Goal: Information Seeking & Learning: Compare options

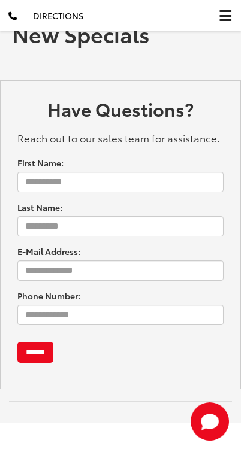
scroll to position [96, 0]
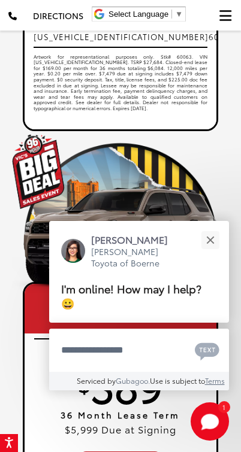
scroll to position [1040, 0]
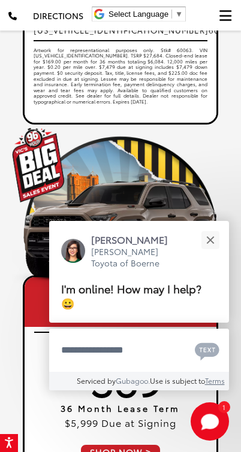
click at [214, 238] on button "Close" at bounding box center [210, 240] width 26 height 26
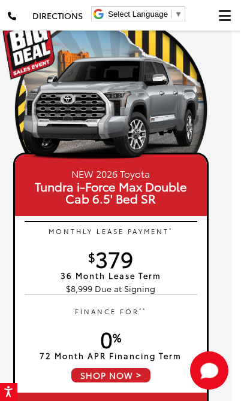
scroll to position [0, 9]
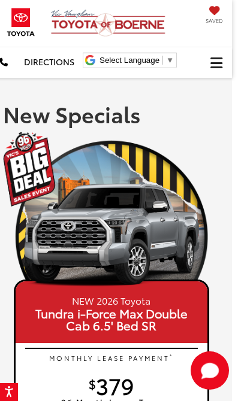
click at [223, 66] on button "Click to show site navigation" at bounding box center [216, 62] width 31 height 31
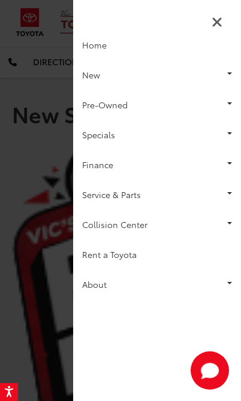
scroll to position [0, 0]
click at [192, 99] on link "Pre-Owned" at bounding box center [157, 105] width 168 height 30
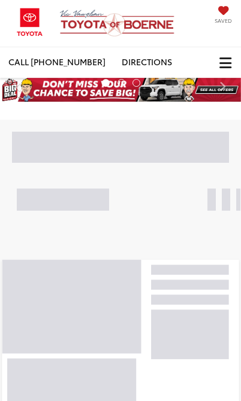
click at [226, 63] on span "Click to show site navigation" at bounding box center [225, 63] width 12 height 1
click at [223, 50] on button "Click to show site navigation" at bounding box center [225, 62] width 31 height 31
click at [230, 63] on span "Click to show site navigation" at bounding box center [225, 63] width 12 height 1
click at [235, 60] on button "Click to show site navigation" at bounding box center [225, 62] width 31 height 31
click at [224, 63] on span "Click to show site navigation" at bounding box center [225, 63] width 12 height 1
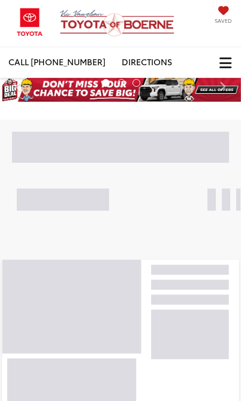
click at [221, 63] on span "Click to show site navigation" at bounding box center [225, 63] width 12 height 1
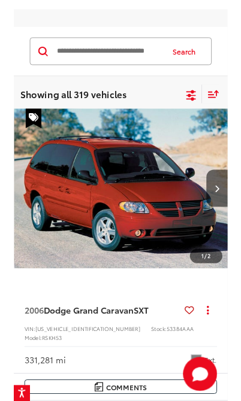
scroll to position [21, 0]
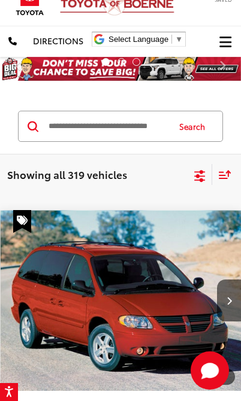
click at [198, 178] on icon "Select filters" at bounding box center [199, 176] width 15 height 15
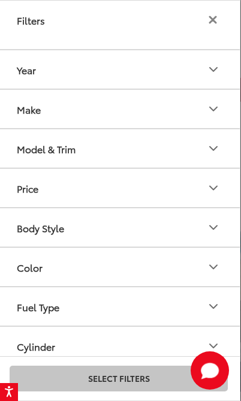
click at [177, 72] on button "Year" at bounding box center [119, 69] width 242 height 38
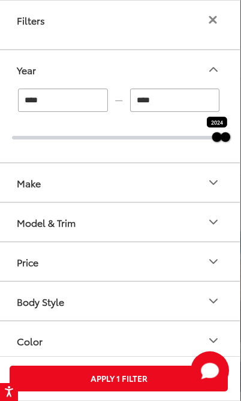
type input "****"
click at [183, 226] on button "Model & Trim" at bounding box center [119, 222] width 242 height 38
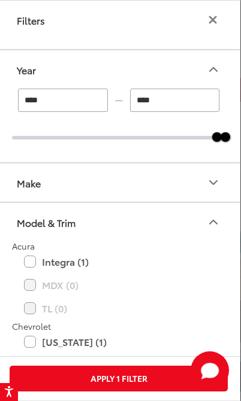
click at [183, 214] on button "Model & Trim" at bounding box center [119, 222] width 242 height 38
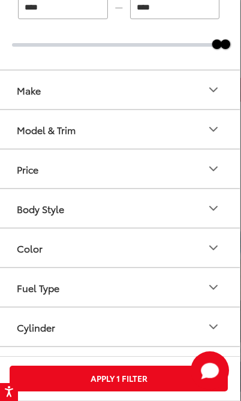
scroll to position [99, 0]
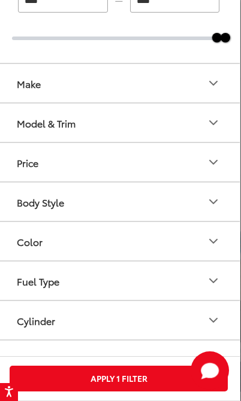
click at [178, 201] on button "Body Style" at bounding box center [119, 202] width 242 height 38
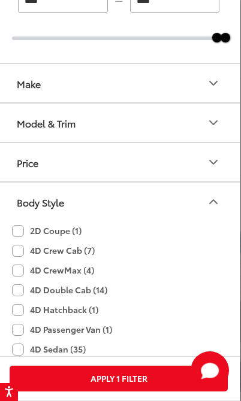
click at [174, 192] on button "Body Style" at bounding box center [119, 202] width 242 height 38
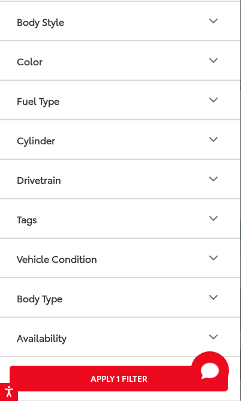
click at [157, 300] on button "Body Type" at bounding box center [119, 297] width 242 height 38
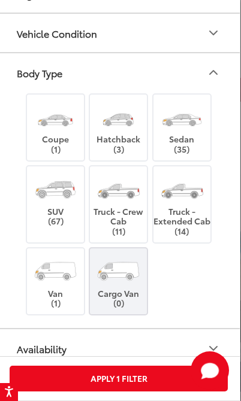
scroll to position [508, 0]
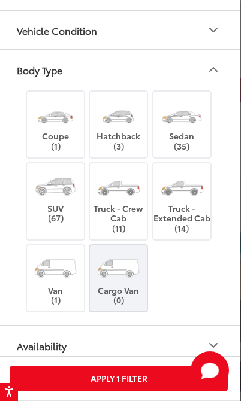
click at [72, 197] on img at bounding box center [55, 186] width 45 height 34
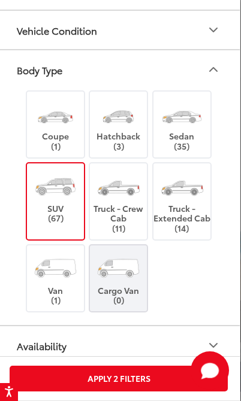
click at [160, 377] on button "Apply 2 Filters" at bounding box center [119, 379] width 218 height 26
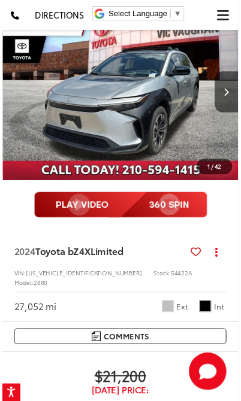
scroll to position [114, 0]
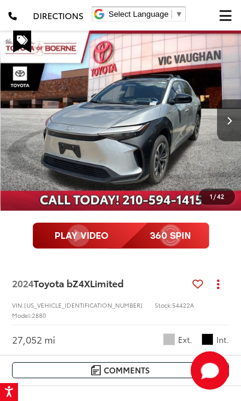
click at [224, 123] on button "Next image" at bounding box center [229, 120] width 24 height 42
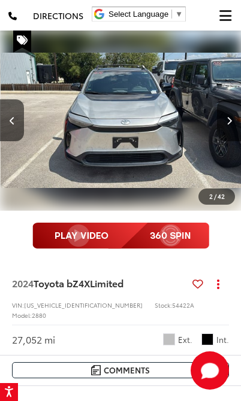
click at [226, 119] on icon "Next image" at bounding box center [228, 120] width 5 height 8
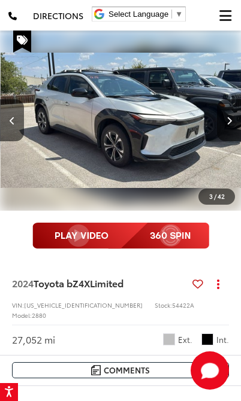
click at [223, 119] on button "Next image" at bounding box center [229, 120] width 24 height 42
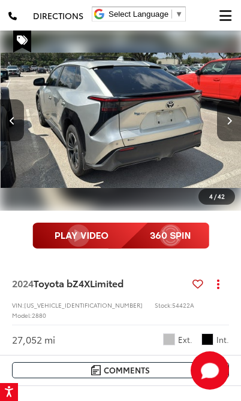
click at [226, 117] on icon "Next image" at bounding box center [228, 120] width 5 height 8
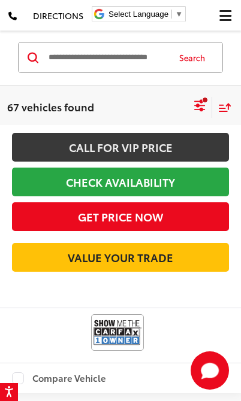
scroll to position [520, 0]
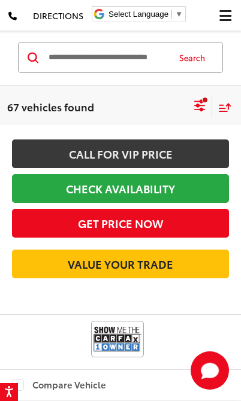
click at [206, 105] on icon "Select filters" at bounding box center [199, 105] width 15 height 15
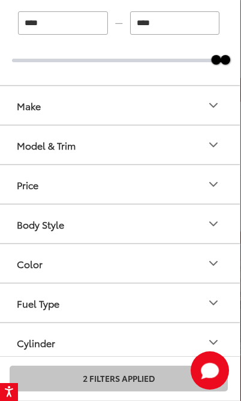
scroll to position [74, 0]
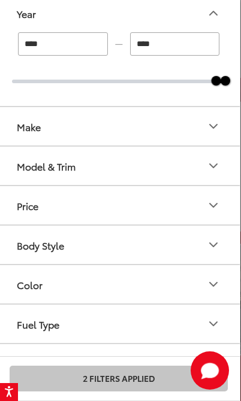
click at [187, 160] on button "Model & Trim" at bounding box center [119, 166] width 242 height 38
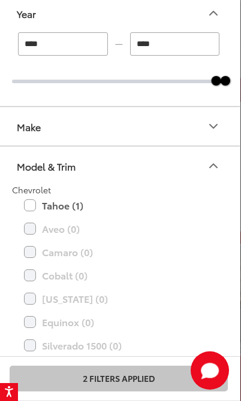
click at [36, 206] on label "Tahoe (1)" at bounding box center [118, 205] width 189 height 21
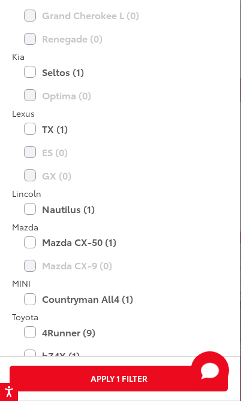
scroll to position [719, 0]
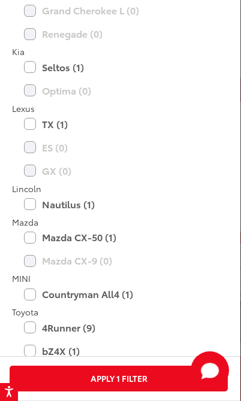
click at [28, 206] on label "Nautilus (1)" at bounding box center [118, 204] width 189 height 21
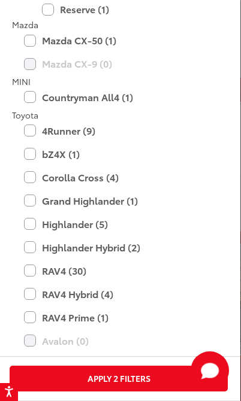
scroll to position [969, 0]
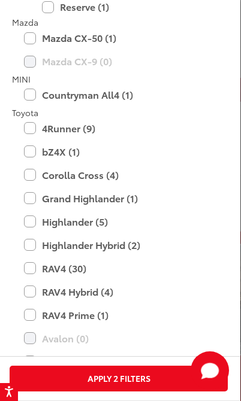
click at [29, 194] on label "Grand Highlander (1)" at bounding box center [118, 198] width 189 height 21
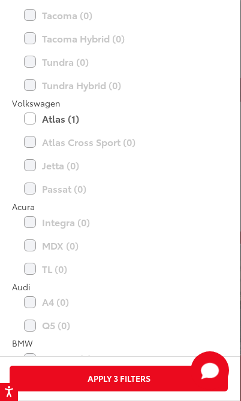
scroll to position [1484, 0]
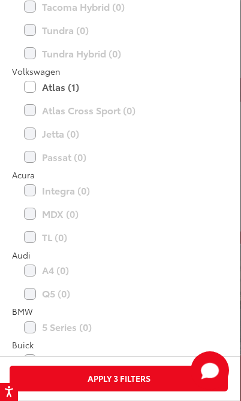
click at [198, 320] on label "5 Series (0)" at bounding box center [118, 327] width 189 height 21
click at [29, 85] on label "Atlas (1)" at bounding box center [118, 87] width 189 height 21
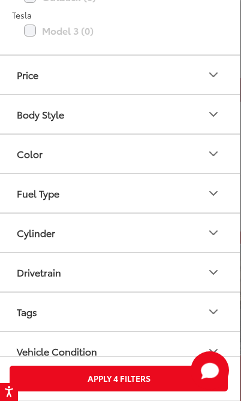
scroll to position [2864, 0]
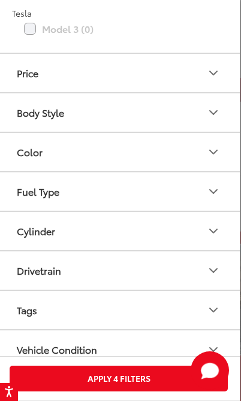
click at [41, 378] on button "Apply 4 Filters" at bounding box center [119, 379] width 218 height 26
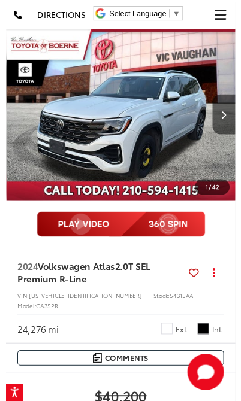
scroll to position [106, 0]
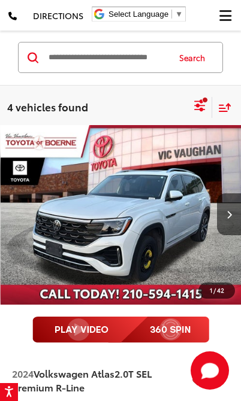
click at [229, 206] on button "Next image" at bounding box center [229, 214] width 24 height 42
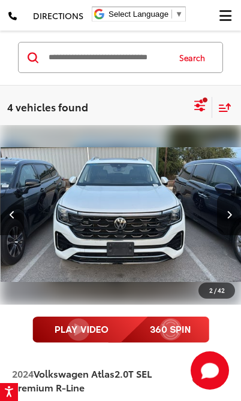
click at [226, 213] on icon "Next image" at bounding box center [228, 214] width 5 height 8
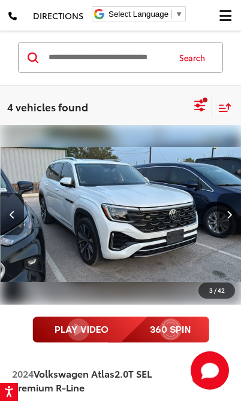
click at [221, 215] on button "Next image" at bounding box center [229, 214] width 24 height 42
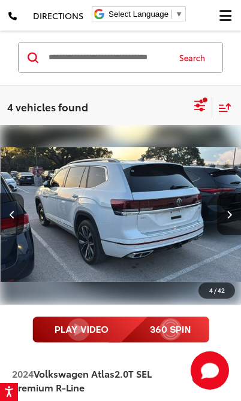
click at [224, 214] on button "Next image" at bounding box center [229, 214] width 24 height 42
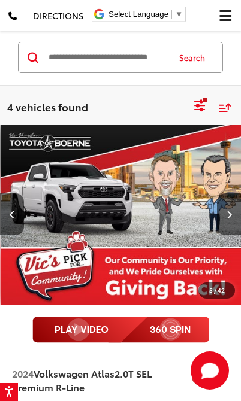
click at [223, 213] on button "Next image" at bounding box center [229, 214] width 24 height 42
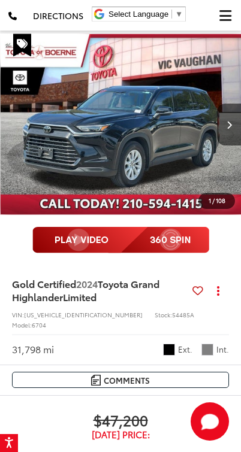
scroll to position [830, 0]
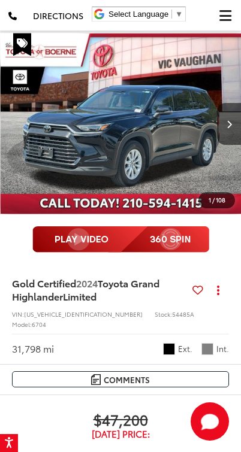
click at [232, 145] on button "Next image" at bounding box center [229, 124] width 24 height 42
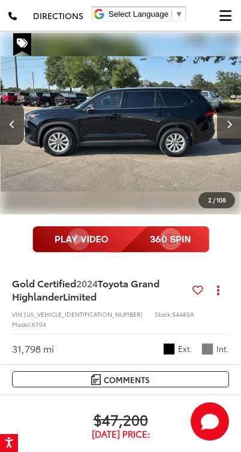
click at [222, 145] on button "Next image" at bounding box center [229, 124] width 24 height 42
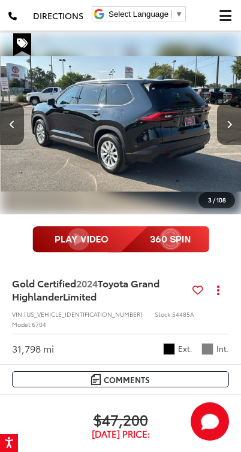
click at [224, 145] on button "Next image" at bounding box center [229, 124] width 24 height 42
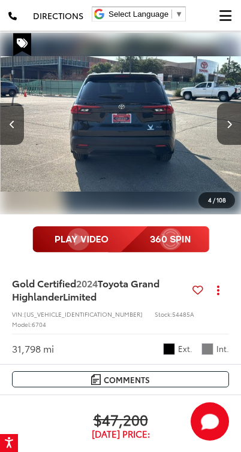
click at [223, 145] on button "Next image" at bounding box center [229, 124] width 24 height 42
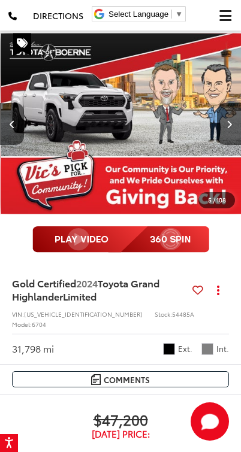
scroll to position [0, 970]
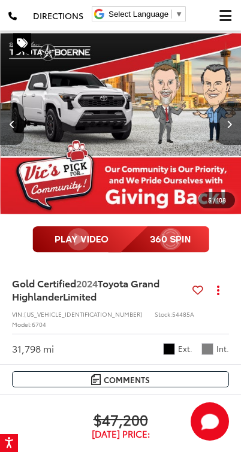
click at [225, 145] on button "Next image" at bounding box center [229, 124] width 24 height 42
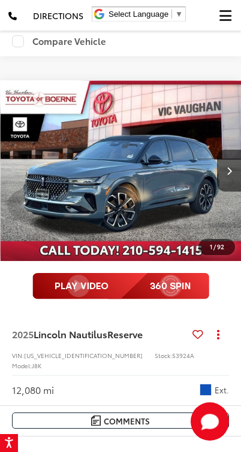
scroll to position [1510, 0]
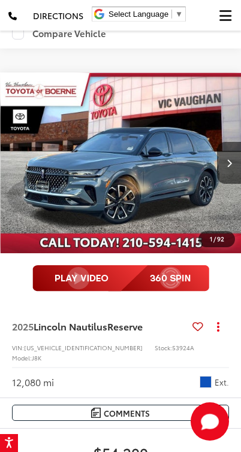
click at [224, 184] on button "Next image" at bounding box center [229, 163] width 24 height 42
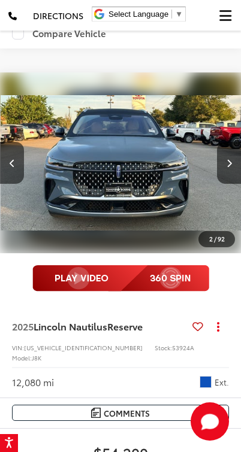
click at [223, 184] on button "Next image" at bounding box center [229, 163] width 24 height 42
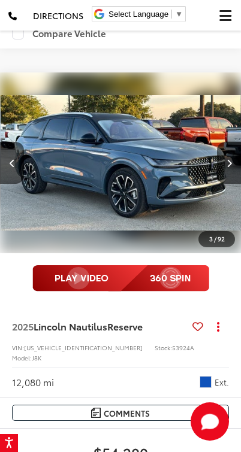
click at [224, 184] on button "Next image" at bounding box center [229, 163] width 24 height 42
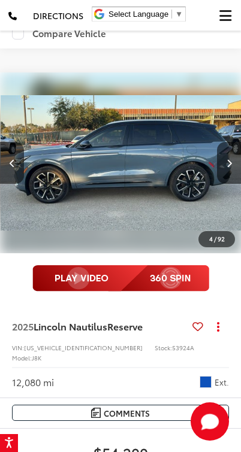
click at [221, 184] on button "Next image" at bounding box center [229, 163] width 24 height 42
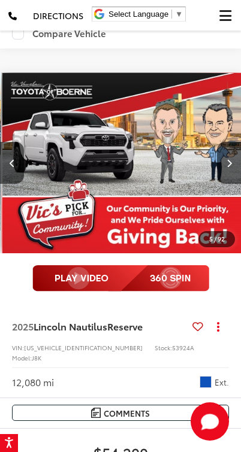
scroll to position [0, 970]
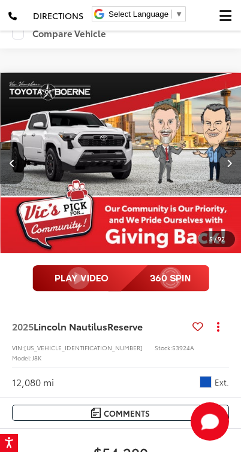
click at [211, 254] on img "2025 Lincoln Nautilus Reserve 4" at bounding box center [121, 163] width 241 height 181
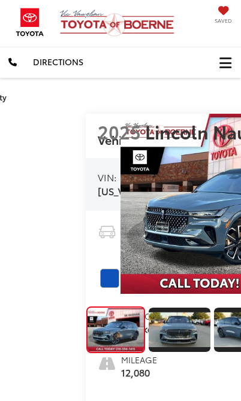
click at [213, 320] on img "Expand Photo 2" at bounding box center [244, 329] width 62 height 35
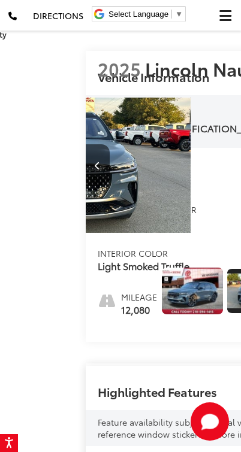
scroll to position [0, 88]
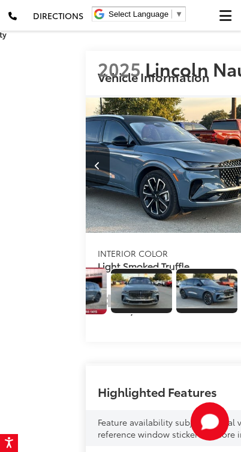
scroll to position [0, 133]
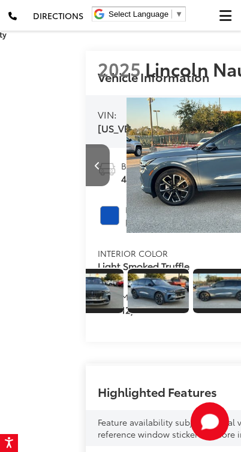
scroll to position [0, 183]
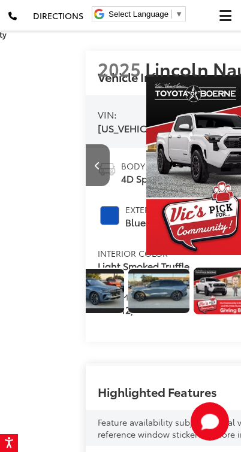
scroll to position [0, 234]
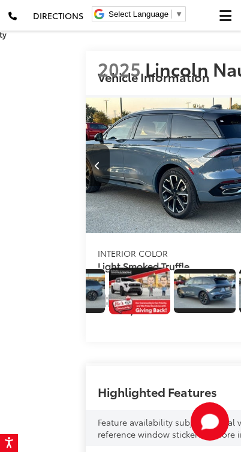
scroll to position [0, 335]
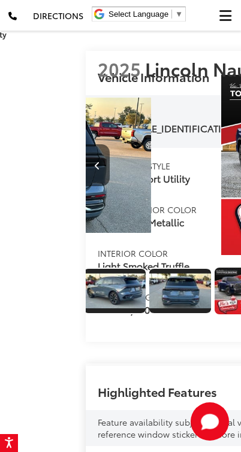
scroll to position [0, 436]
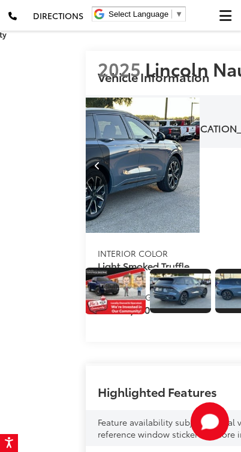
scroll to position [0, 0]
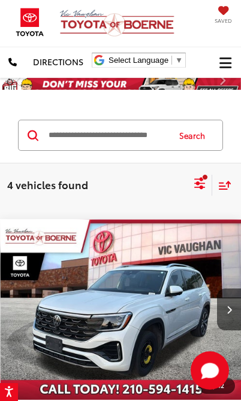
click at [230, 63] on span "Click to show site navigation" at bounding box center [225, 63] width 12 height 1
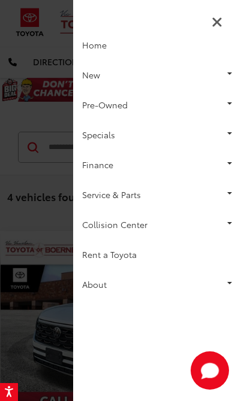
click at [184, 71] on link "New" at bounding box center [157, 75] width 168 height 30
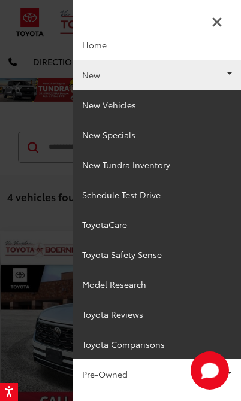
click at [139, 131] on link "New Specials" at bounding box center [157, 135] width 168 height 30
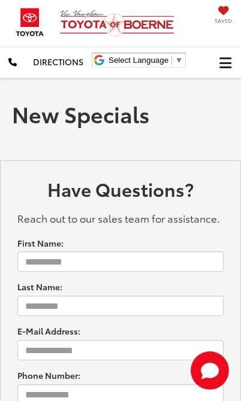
click at [223, 63] on span "Click to show site navigation" at bounding box center [225, 63] width 12 height 1
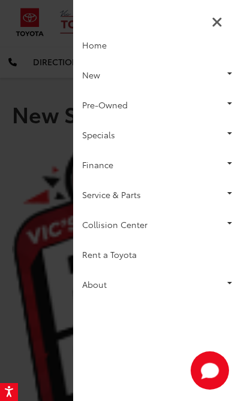
click at [205, 135] on link "Specials" at bounding box center [157, 135] width 168 height 30
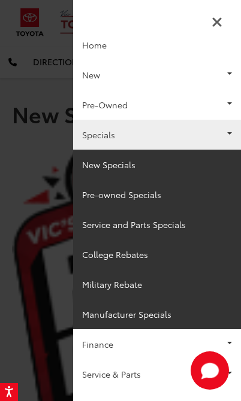
click at [137, 163] on link "New Specials" at bounding box center [157, 165] width 168 height 30
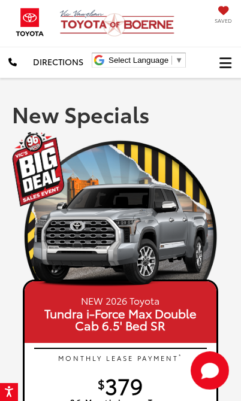
click at [227, 63] on span "Click to show site navigation" at bounding box center [225, 63] width 12 height 1
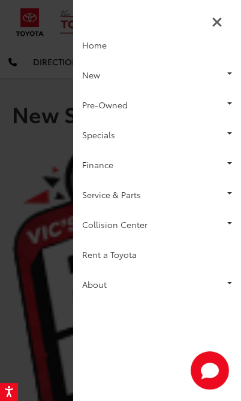
click at [172, 133] on link "Specials" at bounding box center [157, 135] width 168 height 30
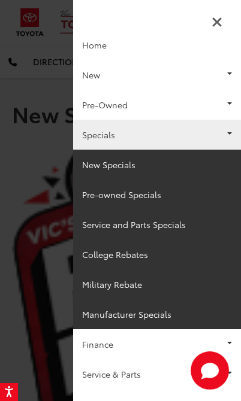
click at [155, 192] on link "Pre-owned Specials" at bounding box center [157, 195] width 168 height 30
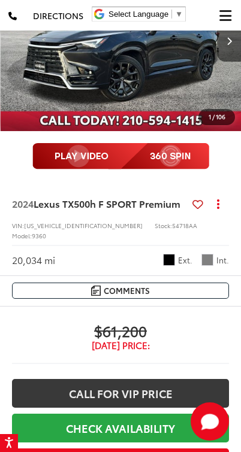
scroll to position [3733, 0]
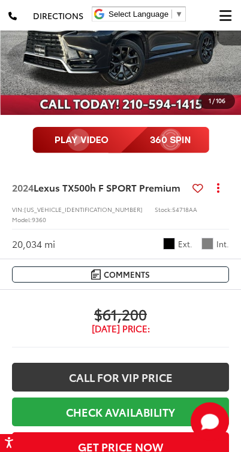
click at [224, 45] on button "Next image" at bounding box center [229, 25] width 24 height 42
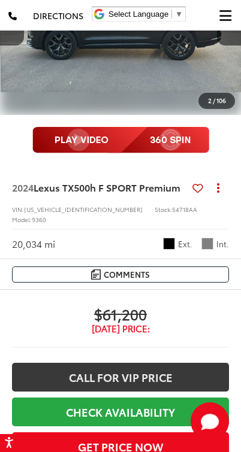
click at [223, 45] on button "Next image" at bounding box center [229, 25] width 24 height 42
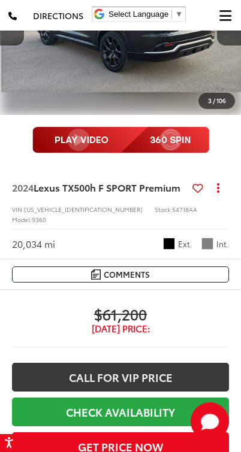
scroll to position [0, 485]
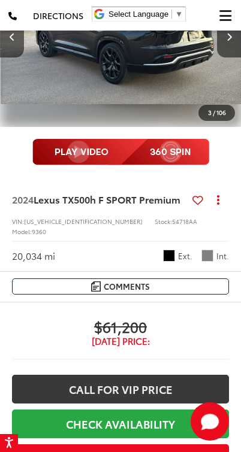
click at [224, 57] on button "Next image" at bounding box center [229, 37] width 24 height 42
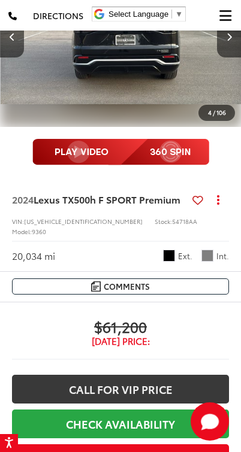
click at [227, 41] on icon "Next image" at bounding box center [228, 36] width 5 height 8
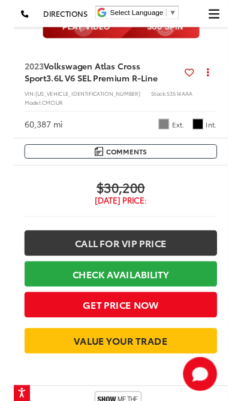
scroll to position [5259, 0]
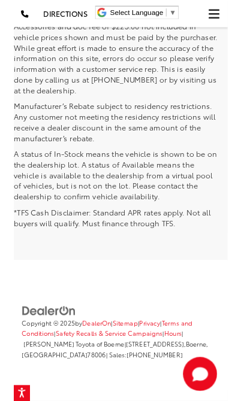
scroll to position [8890, 0]
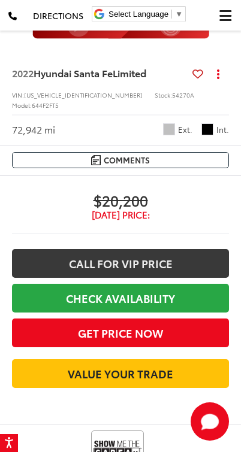
scroll to position [5314, 0]
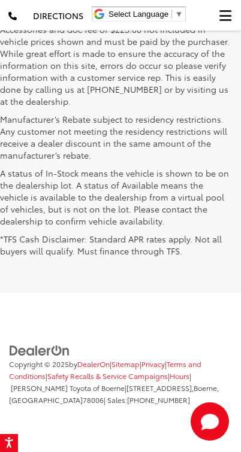
scroll to position [6666, 0]
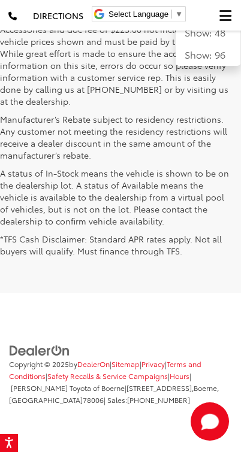
click at [203, 21] on button "Show: 24" at bounding box center [207, 10] width 65 height 22
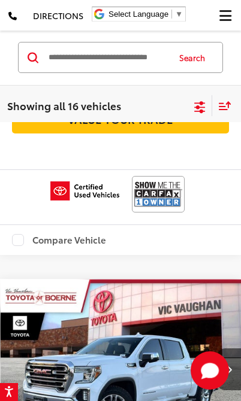
scroll to position [10608, 0]
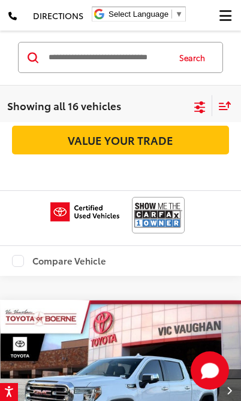
click at [206, 104] on icon "Select filters" at bounding box center [199, 107] width 15 height 15
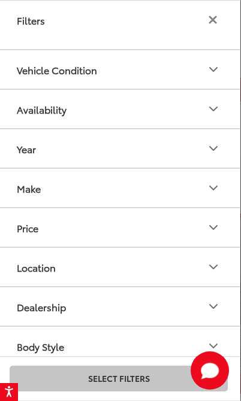
scroll to position [0, 0]
click at [218, 23] on button "Filters" at bounding box center [213, 20] width 16 height 10
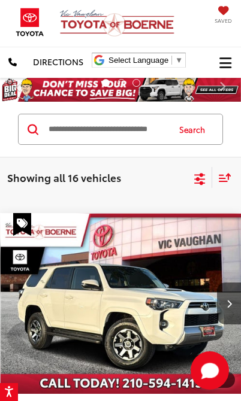
click at [229, 63] on span "Click to show site navigation" at bounding box center [225, 63] width 12 height 1
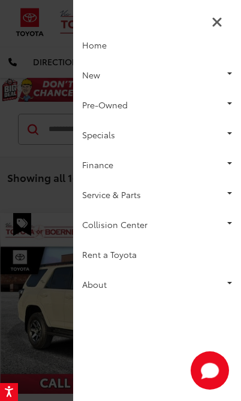
click at [176, 72] on link "New" at bounding box center [157, 75] width 168 height 30
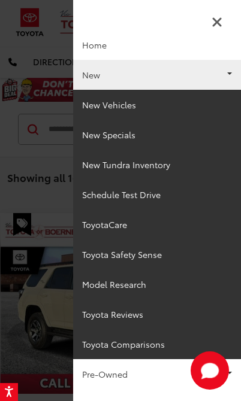
click at [132, 102] on link "New Vehicles" at bounding box center [157, 105] width 168 height 30
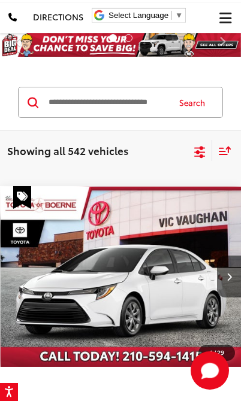
click at [201, 152] on icon "Select filters" at bounding box center [199, 150] width 11 height 8
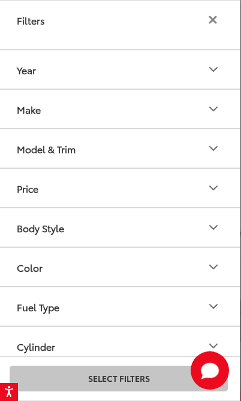
click at [157, 221] on button "Body Style" at bounding box center [119, 227] width 242 height 38
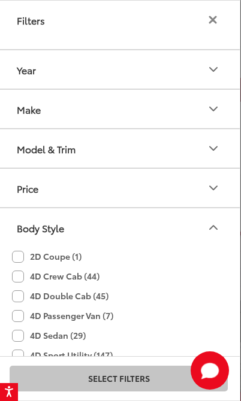
click at [170, 189] on button "Price" at bounding box center [119, 188] width 242 height 38
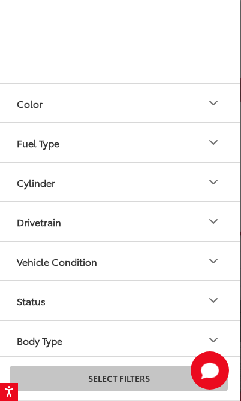
scroll to position [643, 0]
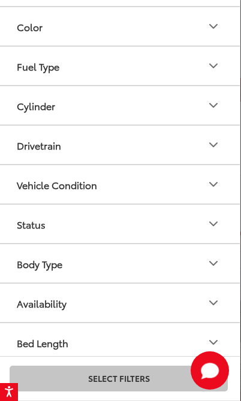
click at [169, 257] on button "Body Type" at bounding box center [119, 263] width 242 height 38
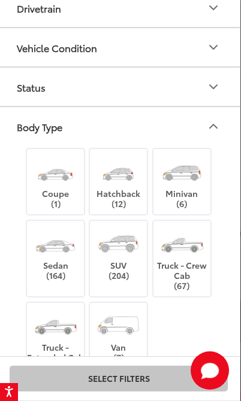
scroll to position [781, 0]
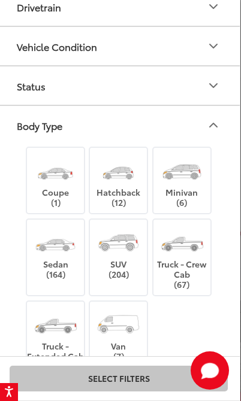
click at [129, 243] on img at bounding box center [118, 243] width 45 height 34
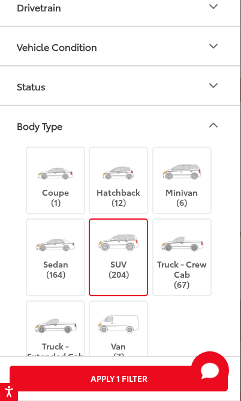
click at [163, 379] on button "Apply 1 Filter" at bounding box center [119, 379] width 218 height 26
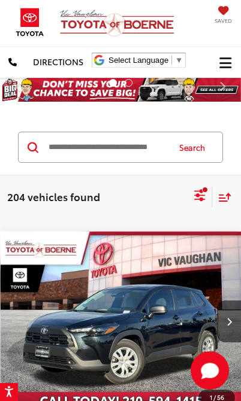
click at [199, 189] on icon "Select filters" at bounding box center [199, 195] width 15 height 15
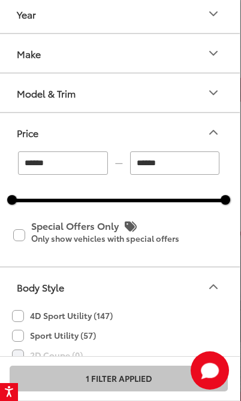
scroll to position [35, 0]
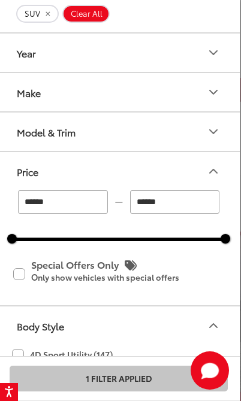
click at [202, 97] on button "Make" at bounding box center [119, 92] width 242 height 38
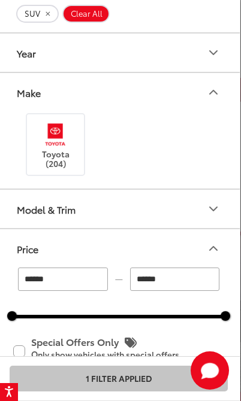
click at [218, 87] on icon "Make" at bounding box center [213, 92] width 14 height 14
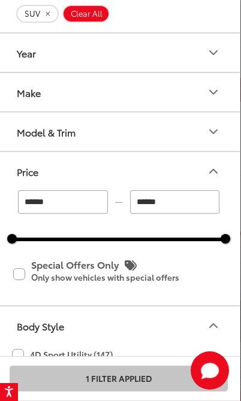
click at [198, 130] on button "Model & Trim" at bounding box center [119, 132] width 242 height 38
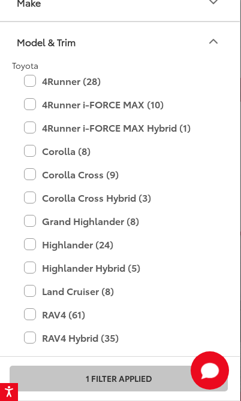
scroll to position [129, 0]
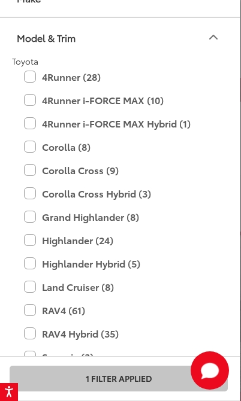
click at [29, 217] on label "Grand Highlander (8)" at bounding box center [118, 217] width 189 height 21
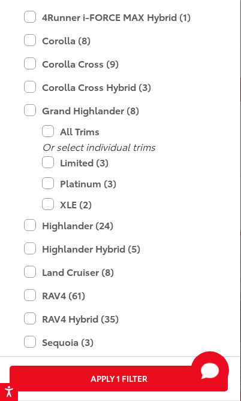
scroll to position [242, 0]
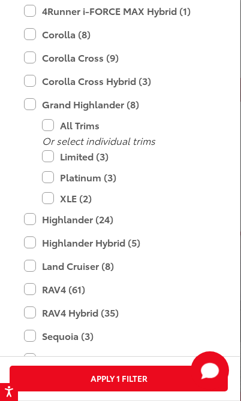
click at [25, 227] on label "Highlander (24)" at bounding box center [118, 219] width 189 height 21
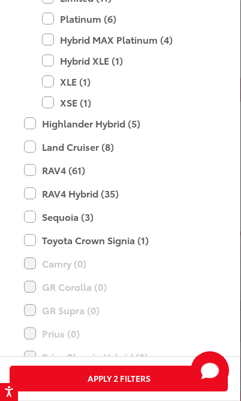
scroll to position [421, 0]
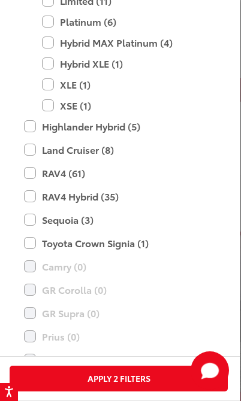
click at [28, 154] on label "Land Cruiser (8)" at bounding box center [118, 149] width 189 height 21
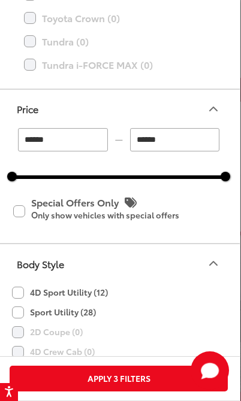
click at [31, 378] on button "Apply 3 Filters" at bounding box center [119, 379] width 218 height 26
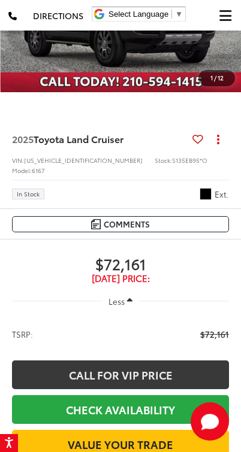
scroll to position [5571, 0]
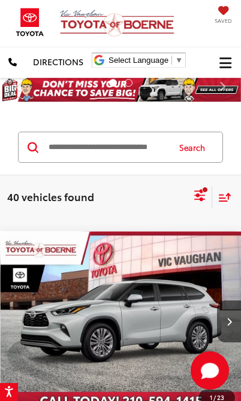
click at [193, 192] on icon "Select filters" at bounding box center [199, 195] width 15 height 15
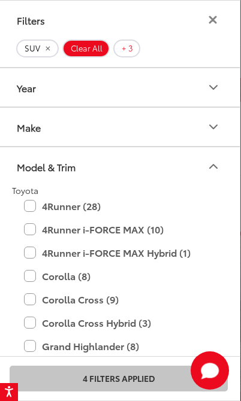
click at [17, 89] on div "Year" at bounding box center [26, 87] width 19 height 11
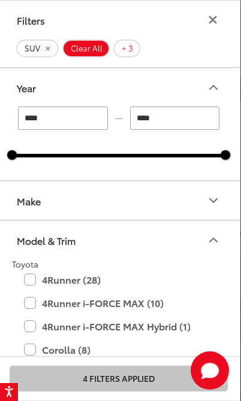
click at [28, 190] on button "Make" at bounding box center [119, 200] width 242 height 38
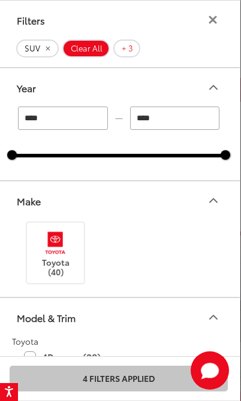
click at [202, 23] on div "Filters" at bounding box center [119, 20] width 242 height 38
click at [210, 17] on icon "Filters" at bounding box center [213, 20] width 6 height 6
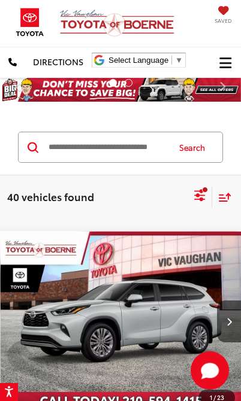
click at [214, 63] on button "Click to show site navigation" at bounding box center [225, 62] width 31 height 31
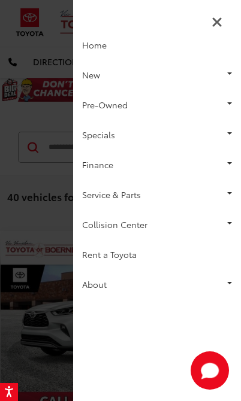
click at [90, 108] on link "Pre-Owned" at bounding box center [157, 105] width 168 height 30
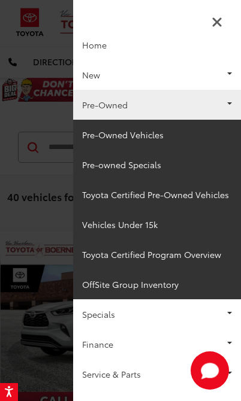
click at [93, 136] on link "Pre-Owned Vehicles" at bounding box center [157, 135] width 168 height 30
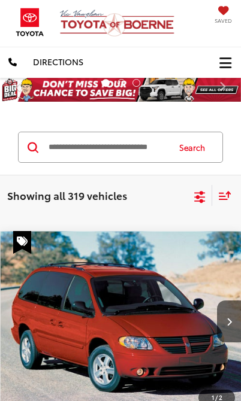
click at [196, 190] on icon "Select filters" at bounding box center [199, 197] width 15 height 15
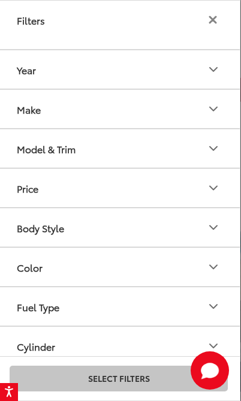
click at [18, 232] on div "Body Style" at bounding box center [40, 227] width 47 height 11
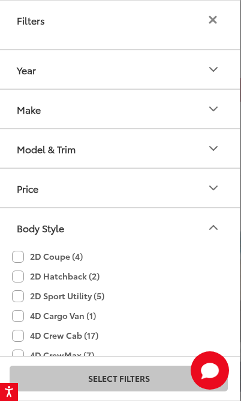
click at [18, 224] on div "Body Style" at bounding box center [40, 227] width 47 height 11
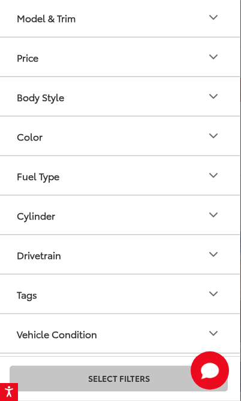
scroll to position [141, 0]
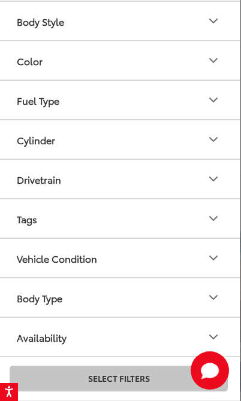
click at [19, 301] on div "Body Type" at bounding box center [39, 297] width 45 height 11
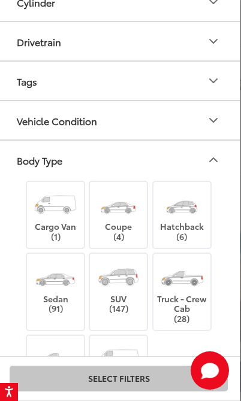
scroll to position [345, 0]
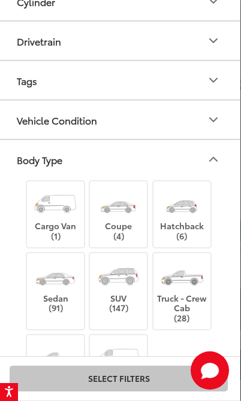
click at [112, 287] on img at bounding box center [118, 276] width 45 height 34
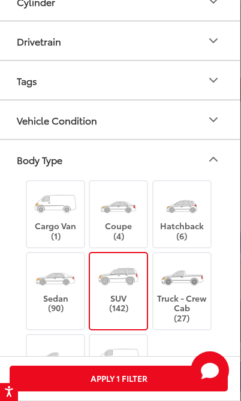
click at [38, 380] on button "Apply 1 Filter" at bounding box center [119, 379] width 218 height 26
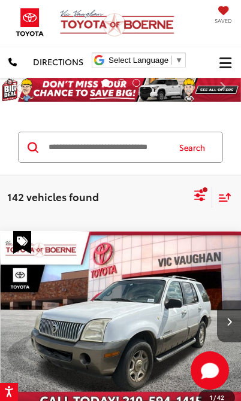
click at [198, 189] on icon "Select filters" at bounding box center [199, 195] width 15 height 15
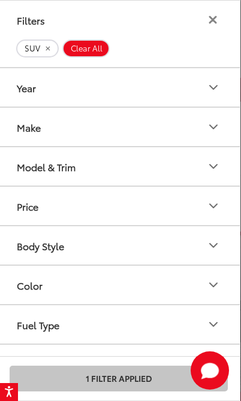
click at [25, 86] on div "Year" at bounding box center [26, 87] width 19 height 11
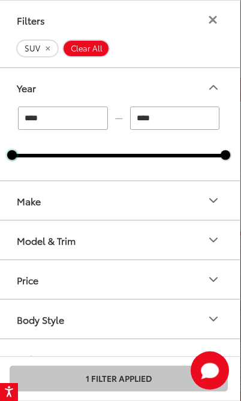
click at [17, 154] on div at bounding box center [12, 155] width 10 height 10
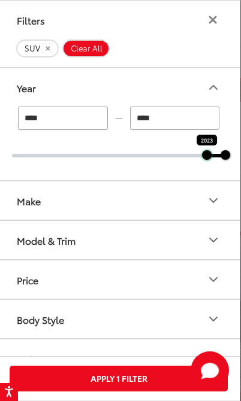
type input "****"
click at [16, 202] on button "Make" at bounding box center [119, 200] width 242 height 38
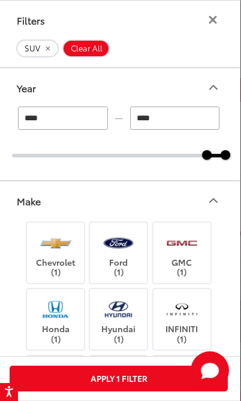
click at [23, 197] on div "Make" at bounding box center [29, 200] width 24 height 11
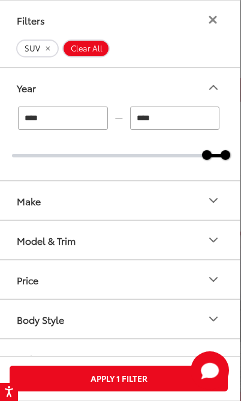
click at [22, 244] on div "Model & Trim" at bounding box center [46, 240] width 59 height 11
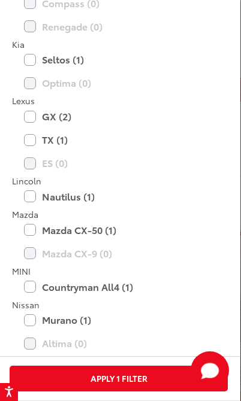
scroll to position [1067, 0]
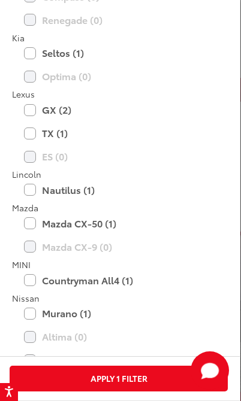
click at [28, 183] on label "Nautilus (1)" at bounding box center [118, 190] width 189 height 21
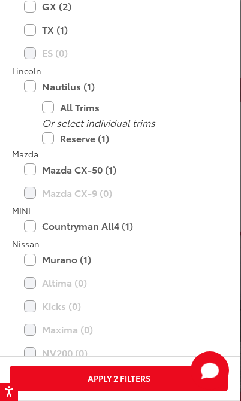
scroll to position [1172, 0]
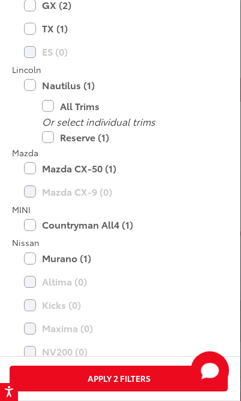
click at [29, 253] on label "Murano (1)" at bounding box center [118, 258] width 189 height 21
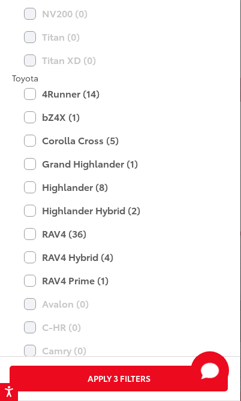
scroll to position [1464, 0]
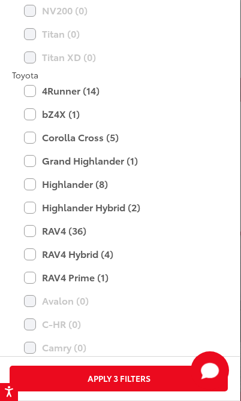
click at [28, 153] on label "Grand Highlander (1)" at bounding box center [118, 160] width 189 height 21
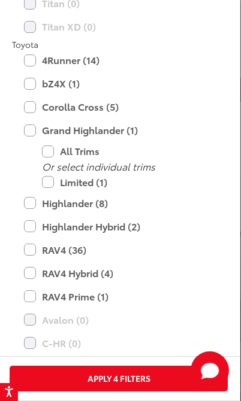
scroll to position [1552, 0]
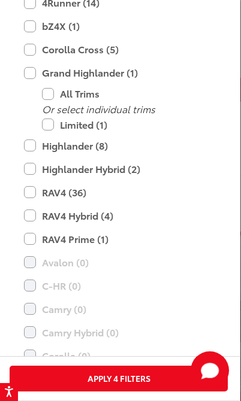
click at [32, 136] on label "Highlander (8)" at bounding box center [118, 145] width 189 height 21
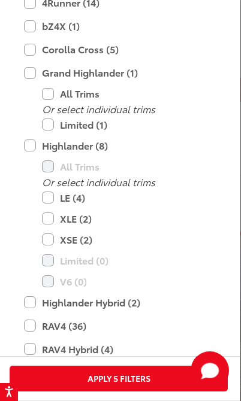
click at [47, 229] on label "XSE (2)" at bounding box center [127, 239] width 171 height 21
click at [47, 208] on label "XLE (2)" at bounding box center [127, 218] width 171 height 21
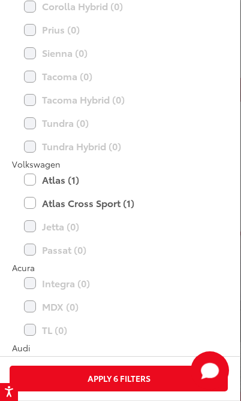
scroll to position [1898, 0]
click at [35, 170] on label "Atlas (1)" at bounding box center [118, 180] width 189 height 21
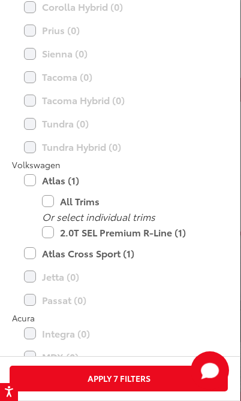
click at [31, 247] on label "Atlas Cross Sport (1)" at bounding box center [118, 253] width 189 height 21
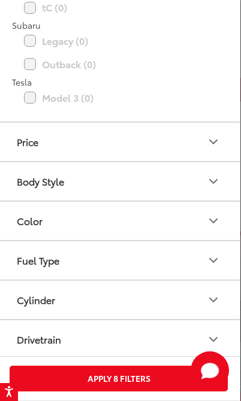
scroll to position [2830, 0]
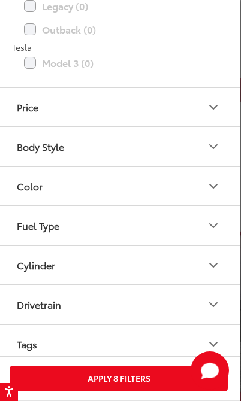
click at [20, 372] on button "Apply 8 Filters" at bounding box center [119, 379] width 218 height 26
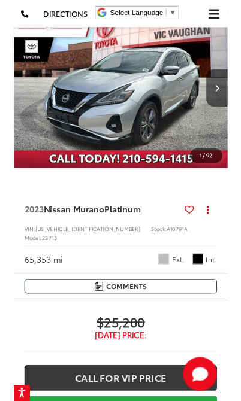
scroll to position [79, 0]
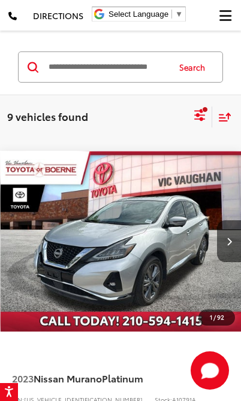
click at [229, 232] on button "Next image" at bounding box center [229, 241] width 24 height 42
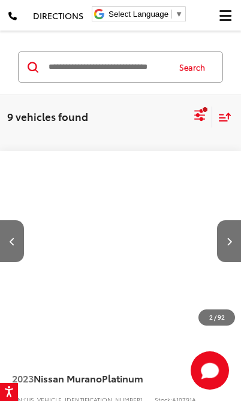
click at [227, 235] on button "Next image" at bounding box center [229, 241] width 24 height 42
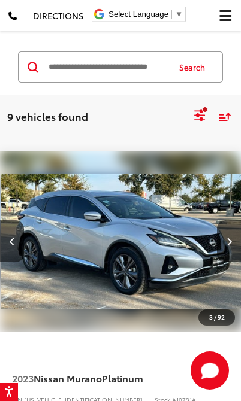
click at [223, 239] on button "Next image" at bounding box center [229, 241] width 24 height 42
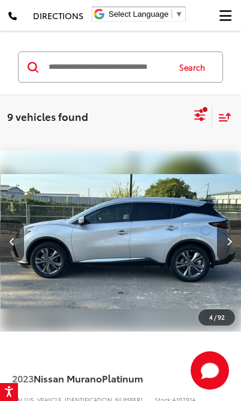
click at [227, 239] on icon "Next image" at bounding box center [228, 241] width 5 height 8
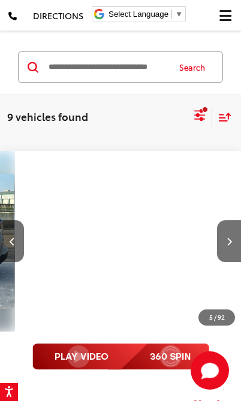
scroll to position [0, 970]
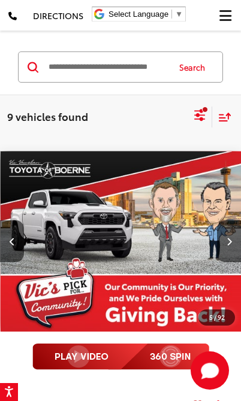
click at [226, 237] on icon "Next image" at bounding box center [228, 241] width 5 height 8
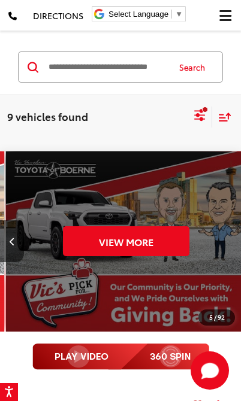
scroll to position [0, 1212]
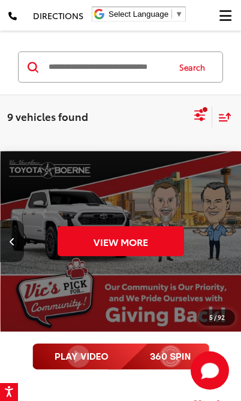
click at [227, 242] on div "View More" at bounding box center [121, 241] width 241 height 181
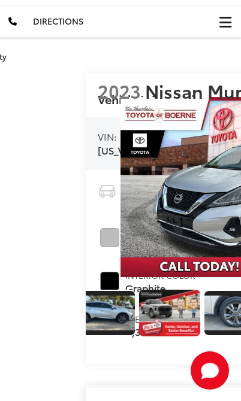
scroll to position [0, 675]
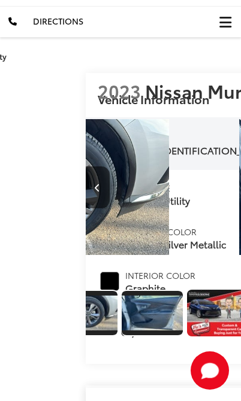
scroll to position [0, 829]
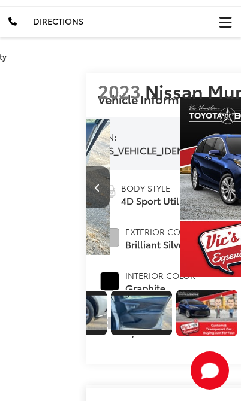
scroll to position [0, 4091]
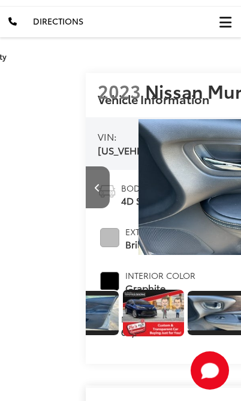
scroll to position [0, 983]
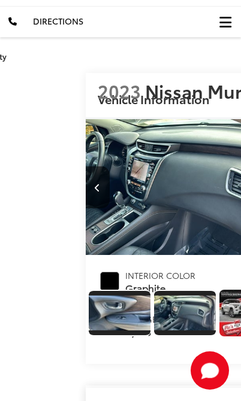
scroll to position [0, 991]
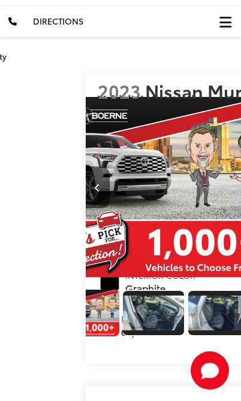
scroll to position [0, 1150]
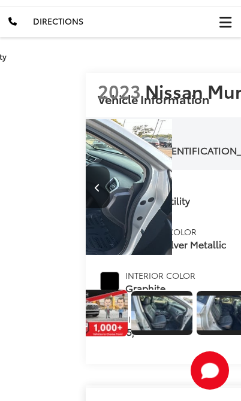
scroll to position [0, 5535]
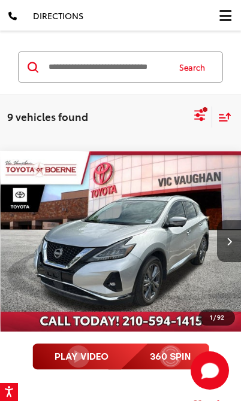
scroll to position [145, 0]
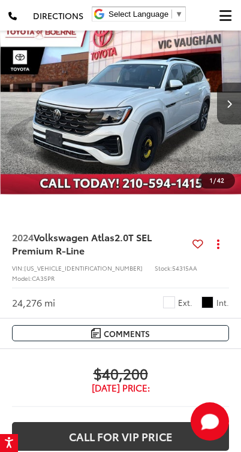
scroll to position [3757, 0]
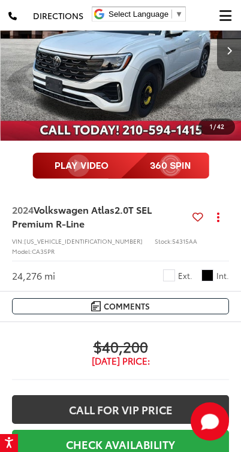
click at [230, 71] on button "Next image" at bounding box center [229, 50] width 24 height 42
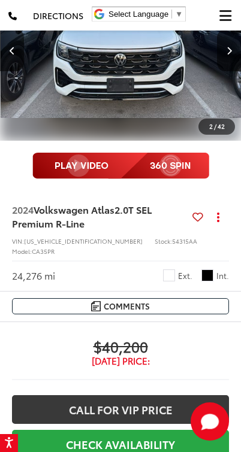
click at [229, 54] on icon "Next image" at bounding box center [228, 50] width 5 height 8
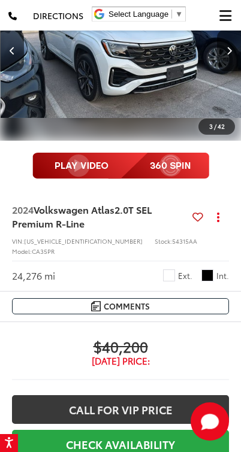
click at [226, 71] on button "Next image" at bounding box center [229, 50] width 24 height 42
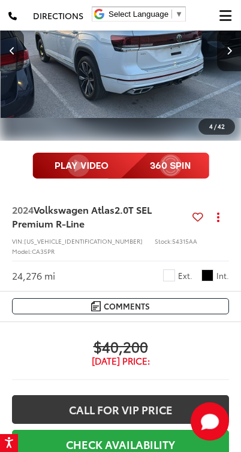
click at [223, 71] on button "Next image" at bounding box center [229, 50] width 24 height 42
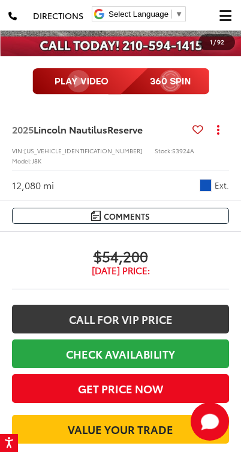
scroll to position [6013, 0]
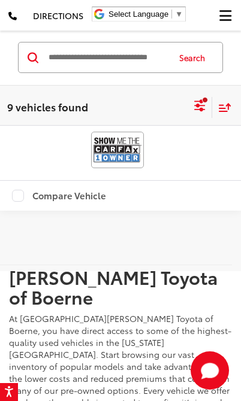
scroll to position [6450, 0]
